Goal: Task Accomplishment & Management: Complete application form

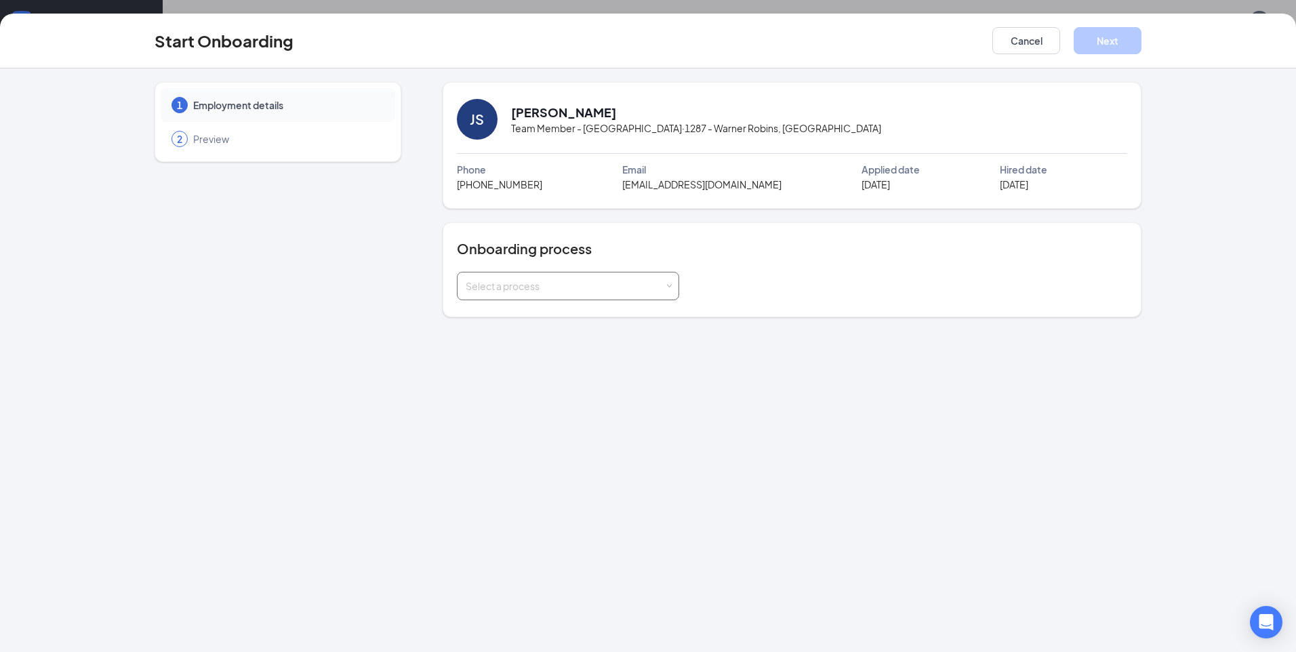
click at [672, 283] on div "Select a process" at bounding box center [568, 286] width 222 height 28
click at [556, 313] on span "New Hire Onboarding" at bounding box center [509, 314] width 96 height 12
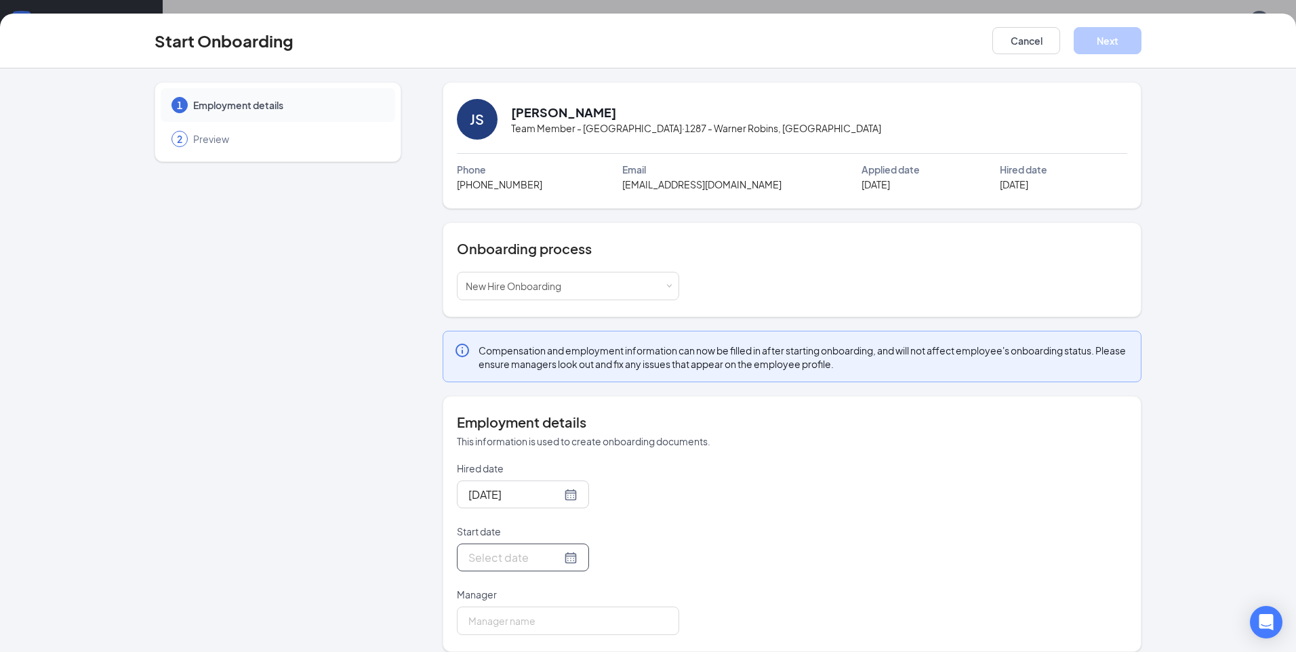
click at [552, 555] on div at bounding box center [522, 557] width 109 height 17
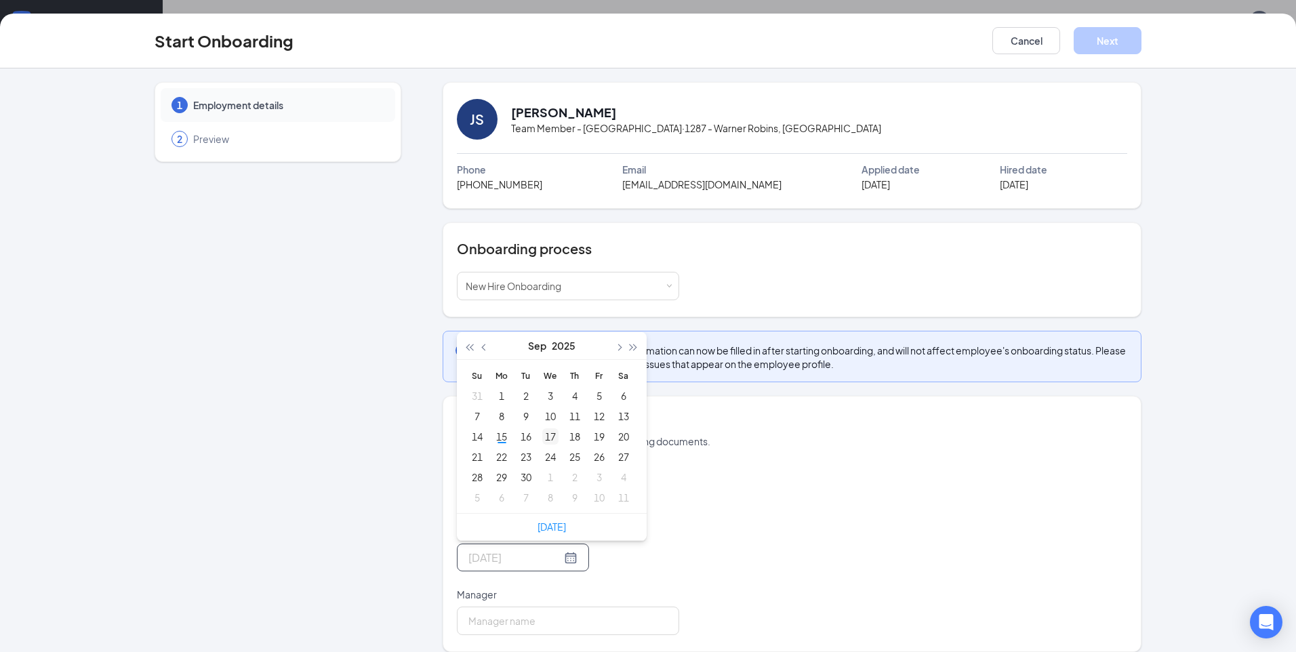
type input "Sep 17, 2025"
click at [545, 438] on div "17" at bounding box center [550, 436] width 16 height 16
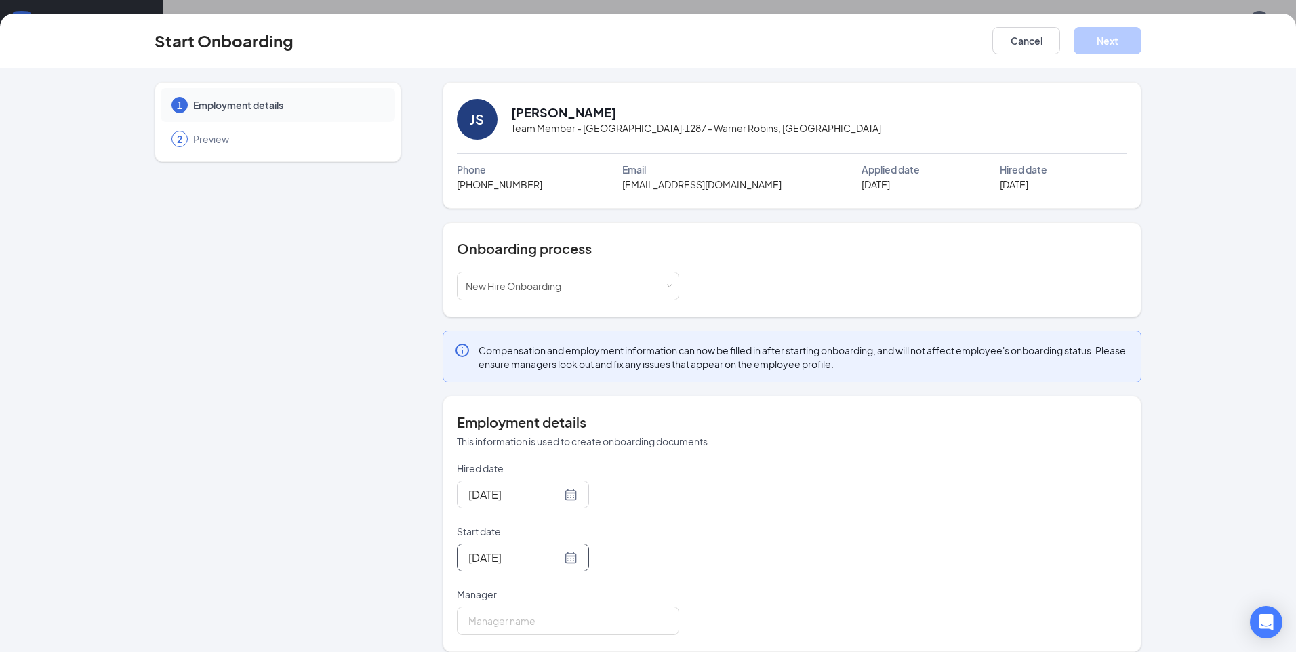
scroll to position [14, 0]
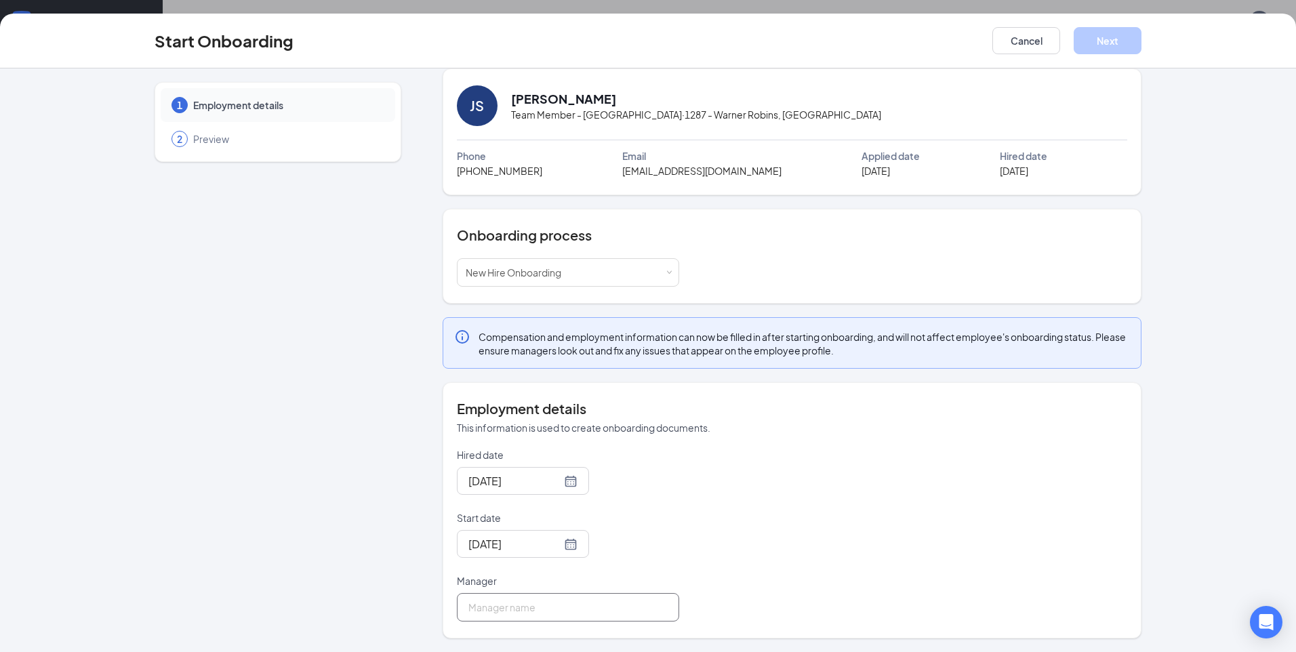
click at [514, 607] on input "Manager" at bounding box center [568, 607] width 222 height 28
type input "[PERSON_NAME]"
click at [1128, 35] on button "Next" at bounding box center [1107, 40] width 68 height 27
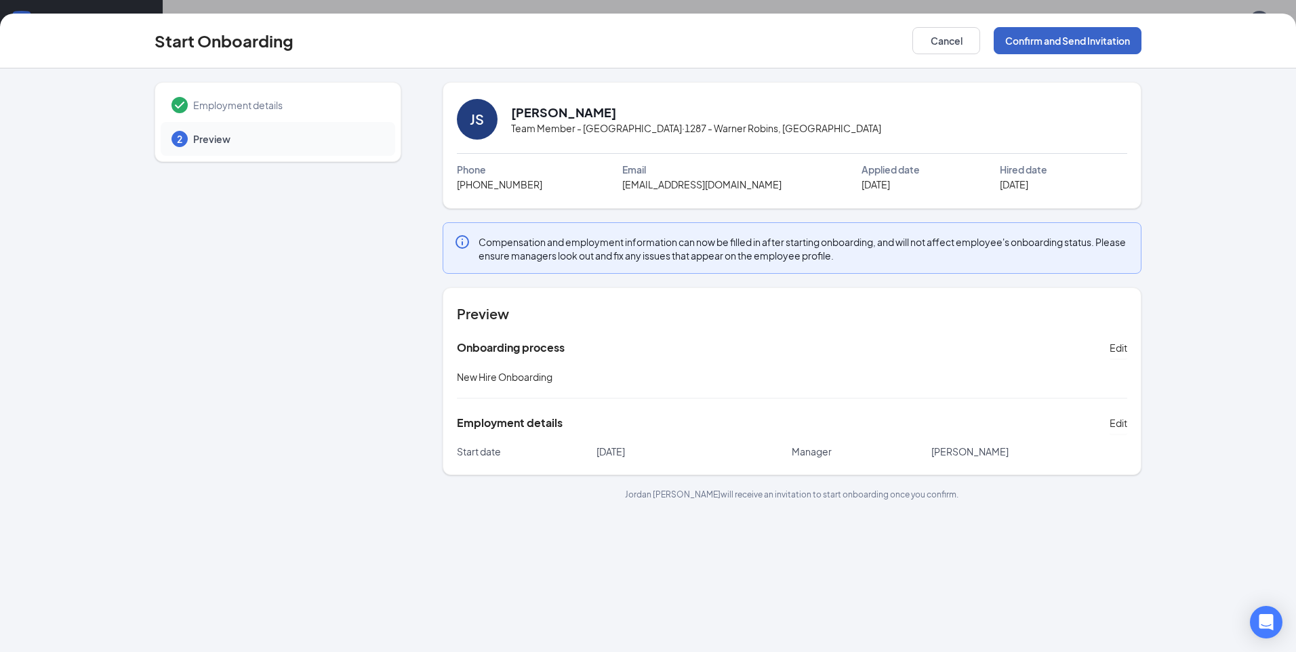
click at [1081, 41] on button "Confirm and Send Invitation" at bounding box center [1067, 40] width 148 height 27
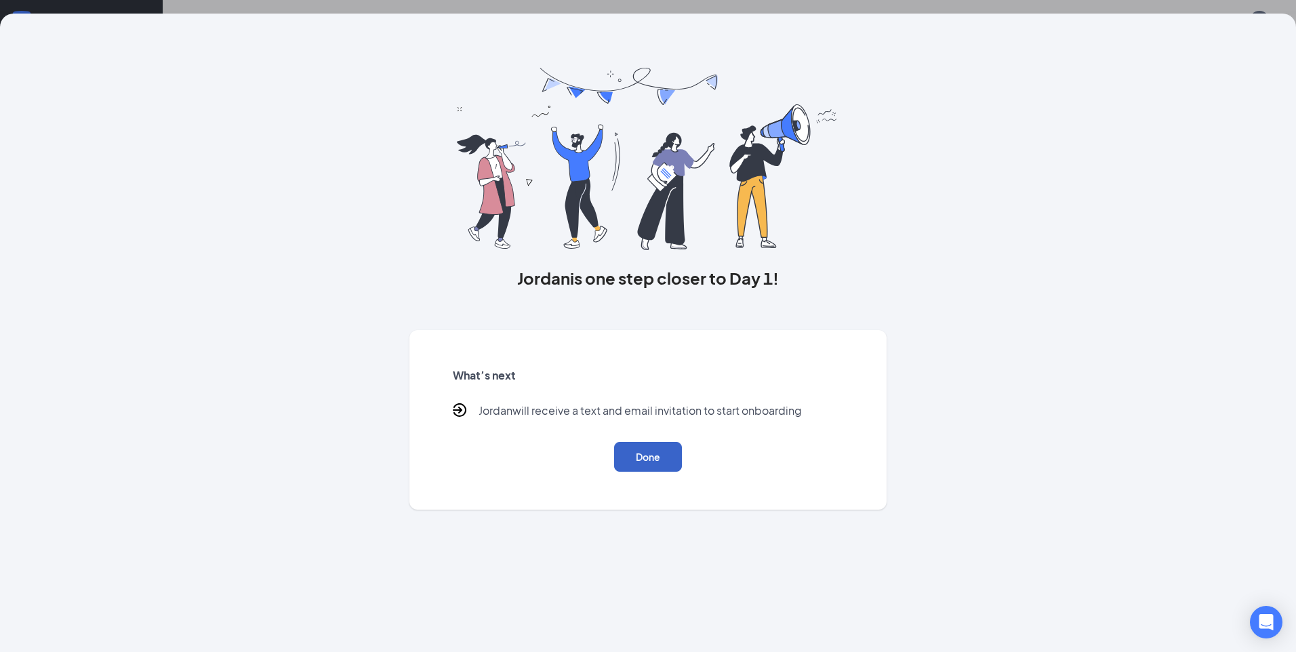
click at [651, 456] on button "Done" at bounding box center [648, 457] width 68 height 30
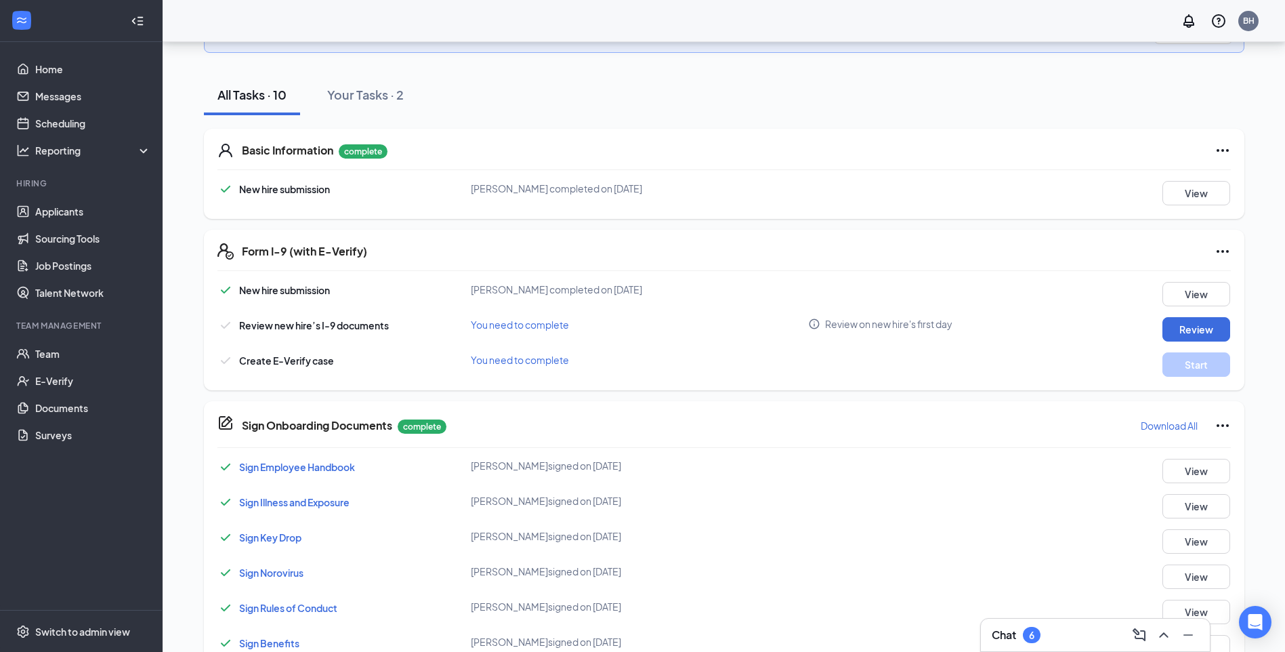
scroll to position [310, 0]
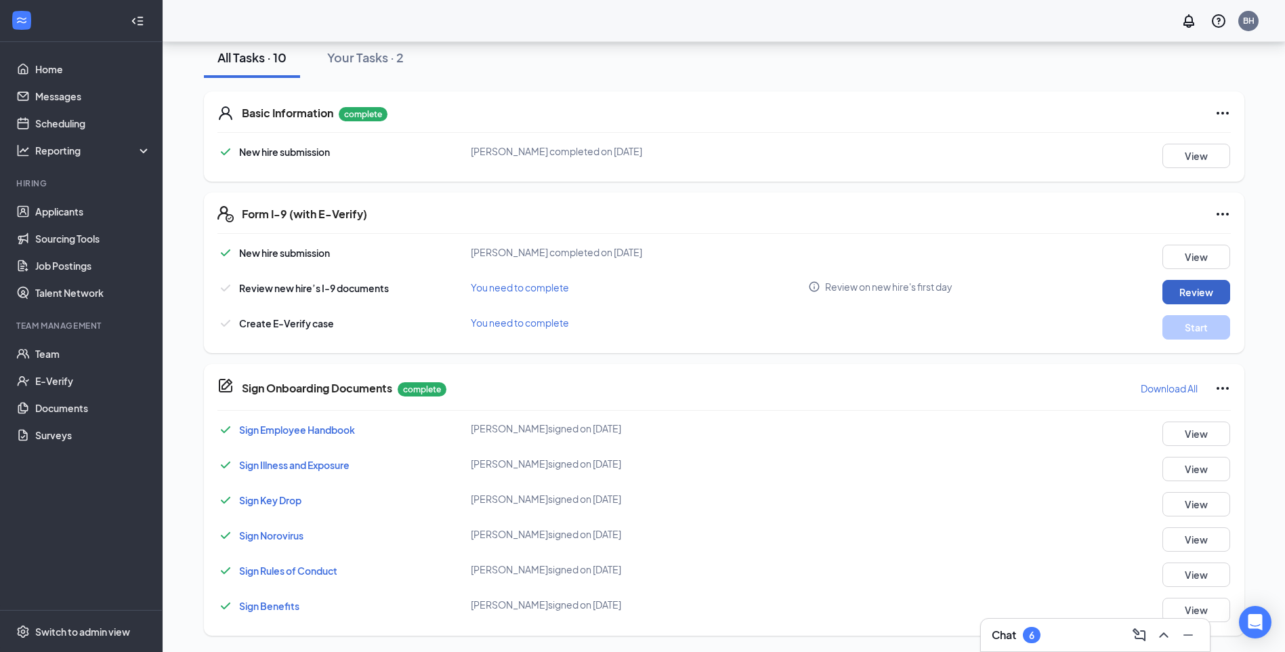
click at [1185, 289] on button "Review" at bounding box center [1197, 292] width 68 height 24
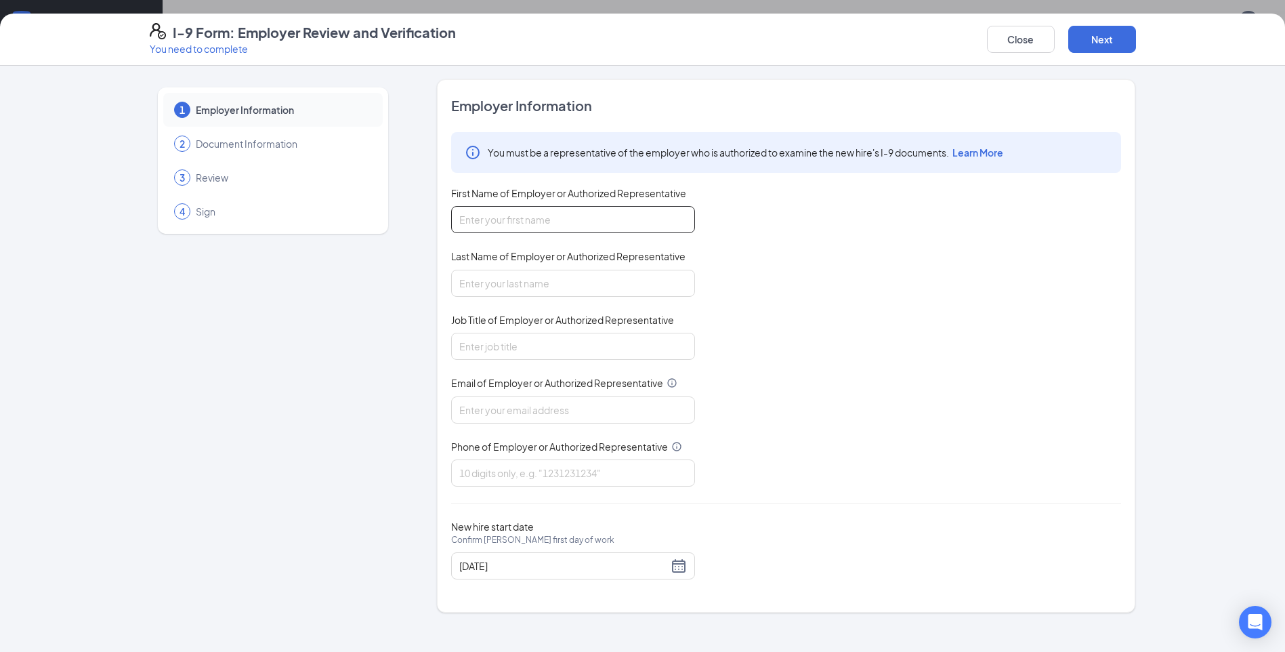
click at [460, 221] on input "First Name of Employer or Authorized Representative" at bounding box center [573, 219] width 244 height 27
type input "[PERSON_NAME]"
type input "[EMAIL_ADDRESS][DOMAIN_NAME]"
click at [499, 343] on input "Job Title of Employer or Authorized Representative" at bounding box center [573, 346] width 244 height 27
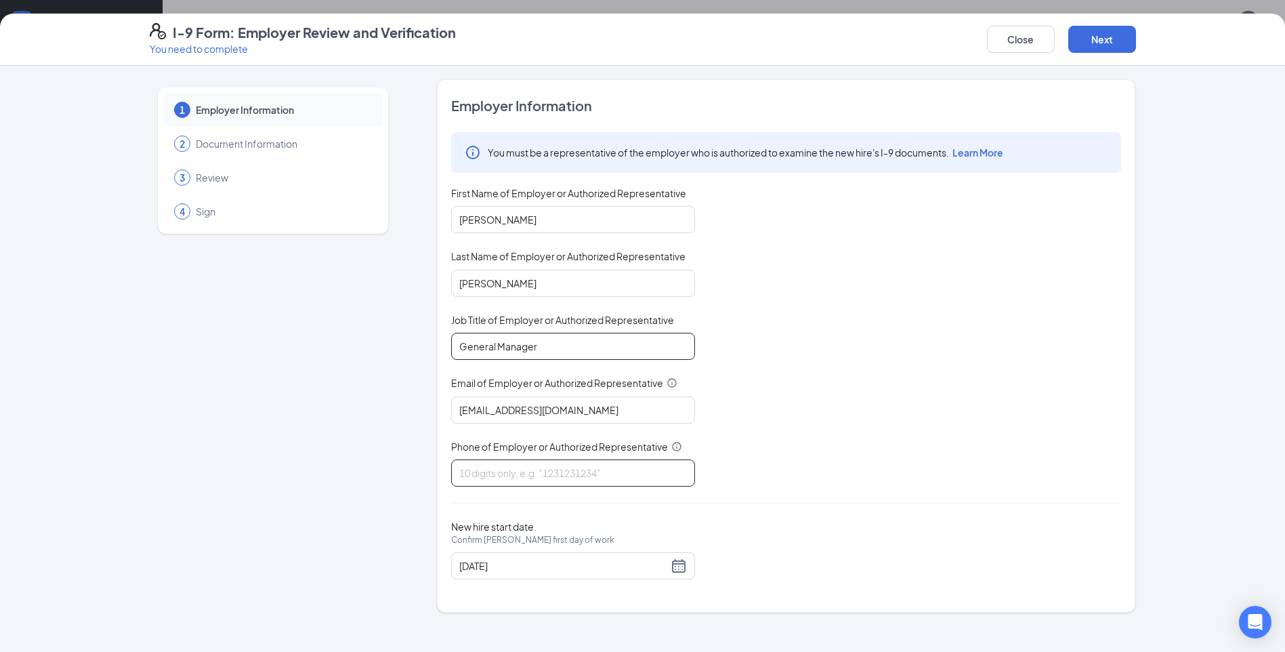
type input "General Manager"
click at [600, 466] on input "Phone of Employer or Authorized Representative" at bounding box center [573, 472] width 244 height 27
type input "4783133337"
click at [1101, 41] on button "Next" at bounding box center [1103, 39] width 68 height 27
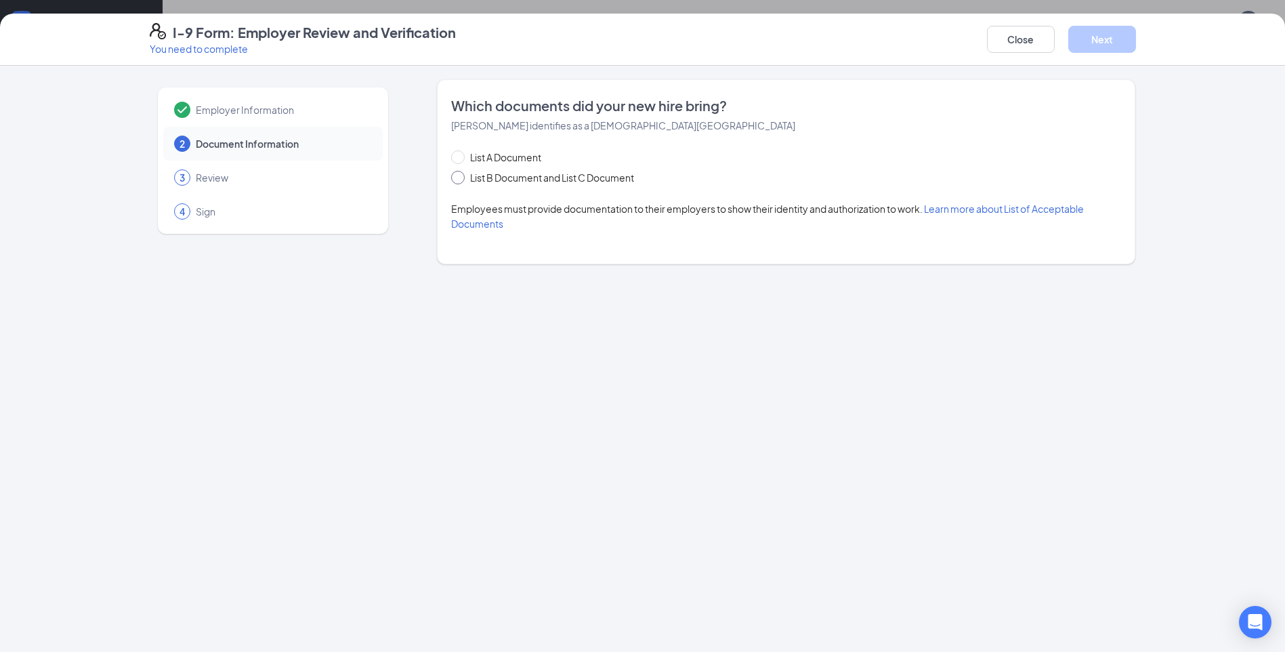
click at [457, 174] on input "List B Document and List C Document" at bounding box center [455, 175] width 9 height 9
radio input "true"
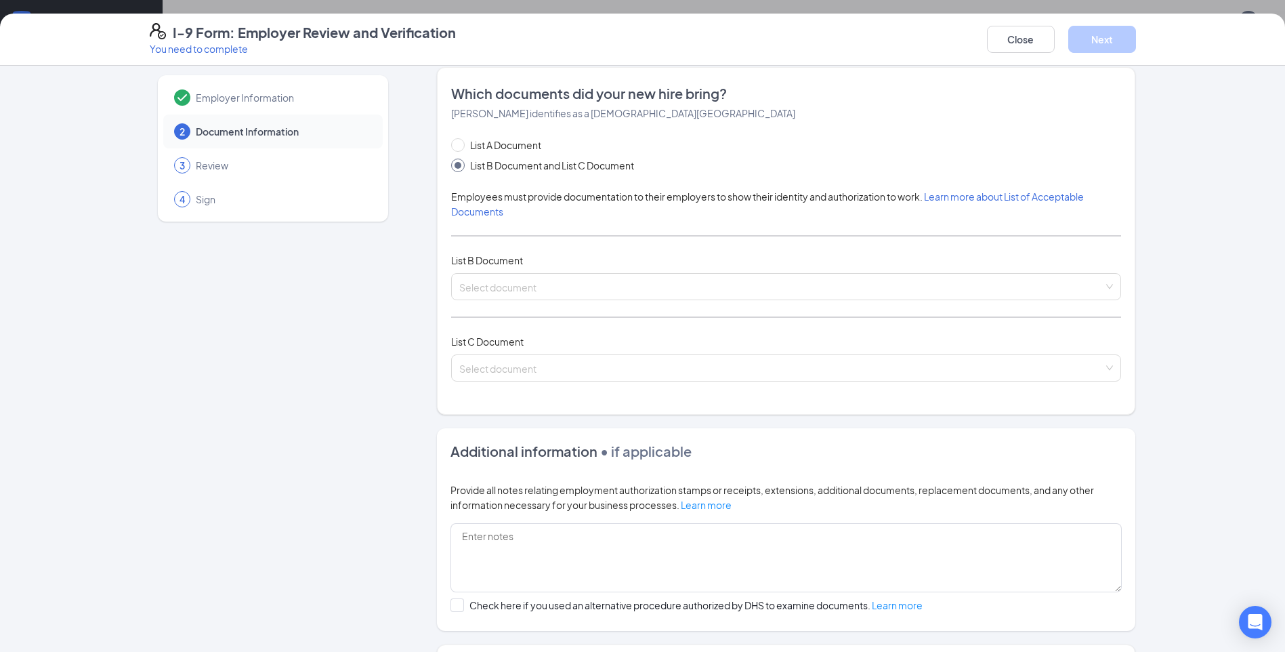
scroll to position [0, 0]
